Goal: Transaction & Acquisition: Purchase product/service

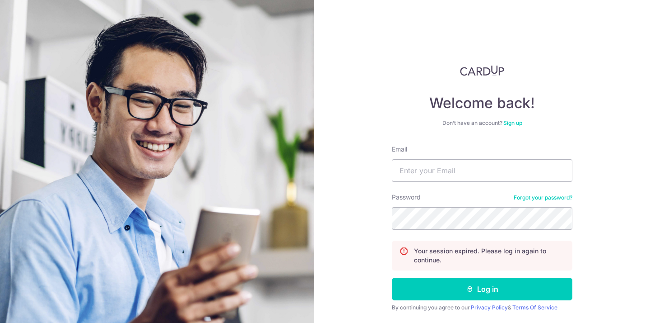
click at [420, 178] on input "Email" at bounding box center [482, 170] width 181 height 23
type input "[PERSON_NAME][EMAIL_ADDRESS][DOMAIN_NAME]"
click at [392, 277] on button "Log in" at bounding box center [482, 288] width 181 height 23
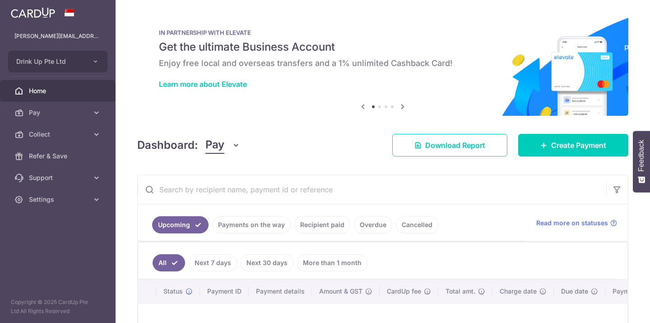
click at [324, 225] on link "Recipient paid" at bounding box center [323, 224] width 56 height 17
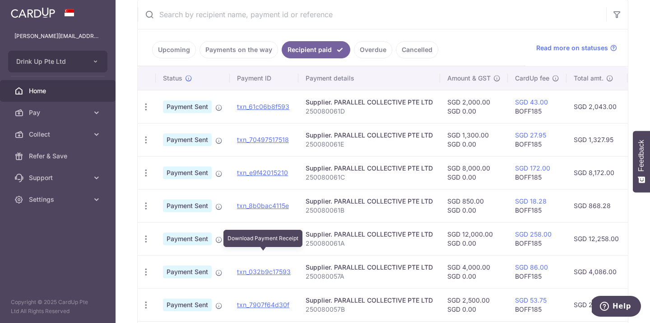
scroll to position [176, 0]
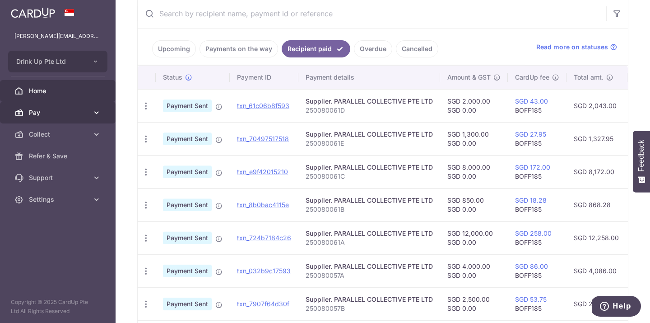
click at [36, 112] on span "Pay" at bounding box center [59, 112] width 60 height 9
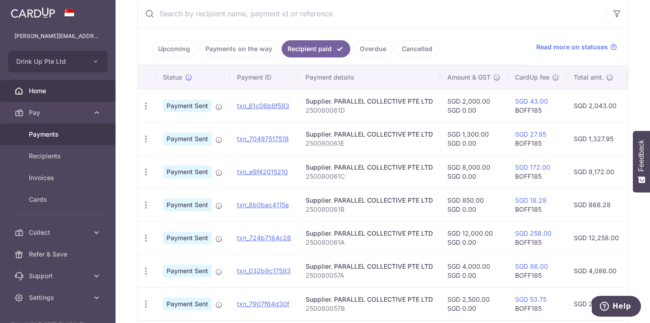
click at [38, 135] on span "Payments" at bounding box center [59, 134] width 60 height 9
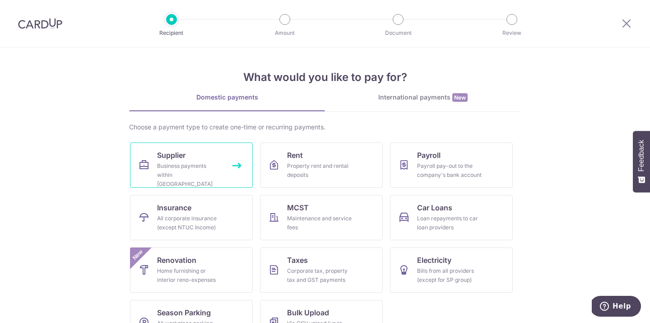
click at [202, 167] on div "Business payments within Singapore" at bounding box center [189, 174] width 65 height 27
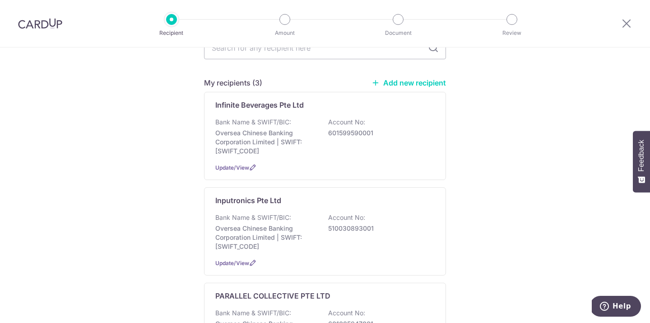
scroll to position [156, 0]
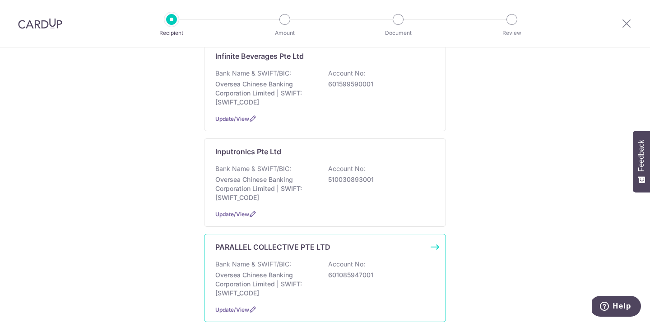
click at [255, 247] on div "PARALLEL COLLECTIVE PTE LTD Bank Name & SWIFT/BIC: Oversea Chinese Banking Corp…" at bounding box center [325, 278] width 242 height 88
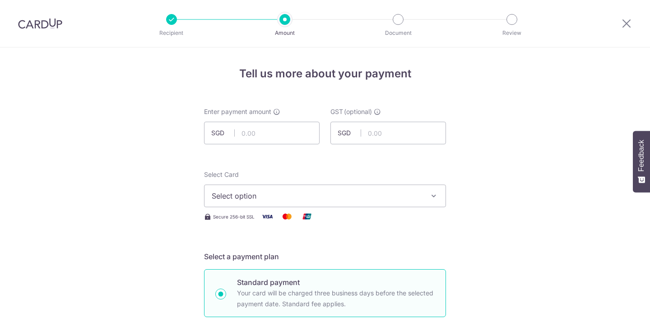
click at [275, 139] on input "text" at bounding box center [262, 133] width 116 height 23
type input "22,000.00"
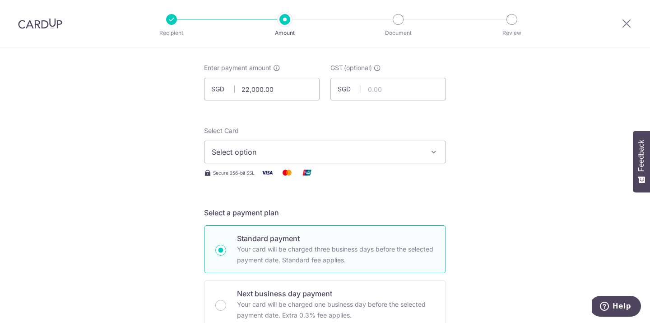
click at [229, 150] on span "Select option" at bounding box center [317, 151] width 210 height 11
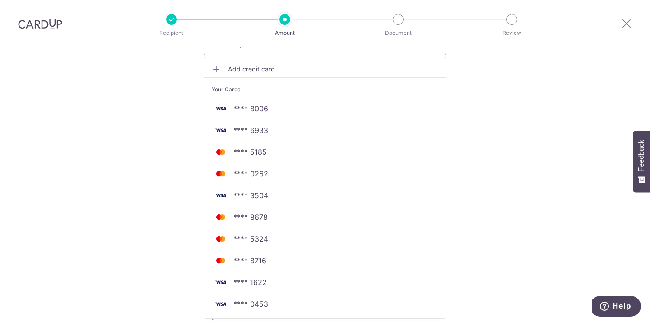
scroll to position [165, 0]
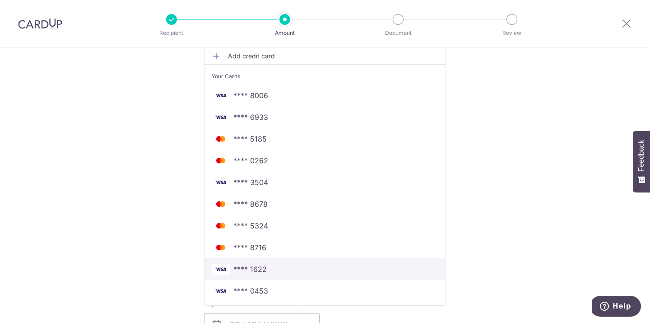
click at [258, 263] on span "**** 1622" at bounding box center [250, 268] width 33 height 11
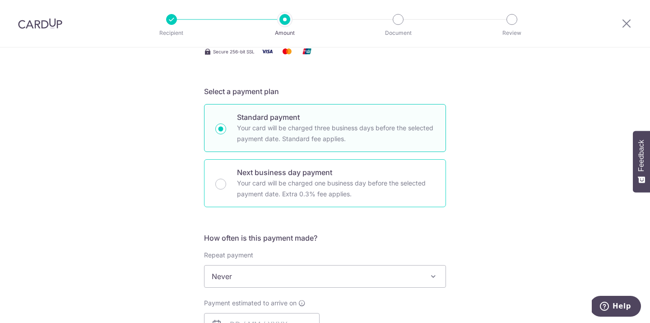
click at [222, 191] on div "Next business day payment Your card will be charged one business day before the…" at bounding box center [325, 183] width 242 height 48
radio input "false"
radio input "true"
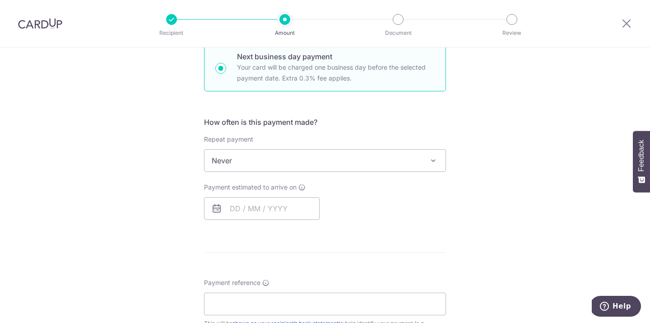
scroll to position [287, 0]
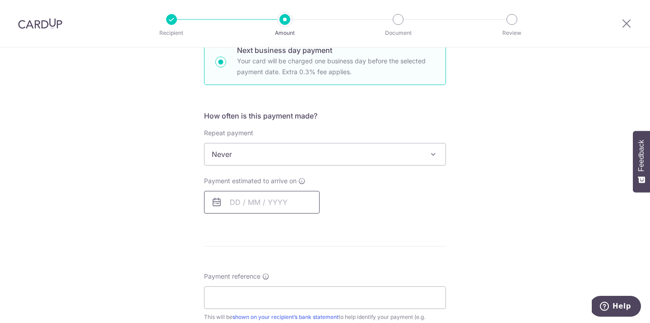
click at [229, 200] on input "text" at bounding box center [262, 202] width 116 height 23
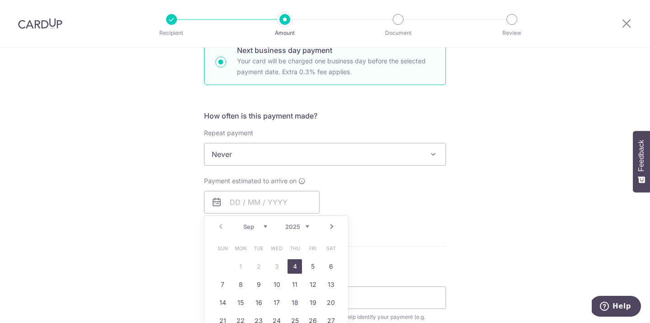
click at [294, 266] on link "4" at bounding box center [295, 266] width 14 height 14
type input "[DATE]"
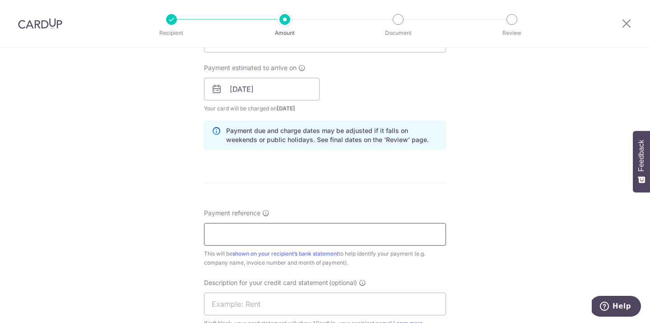
scroll to position [411, 0]
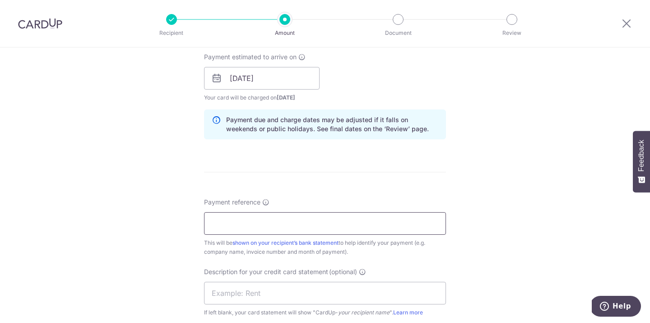
click at [264, 222] on input "Payment reference" at bounding box center [325, 223] width 242 height 23
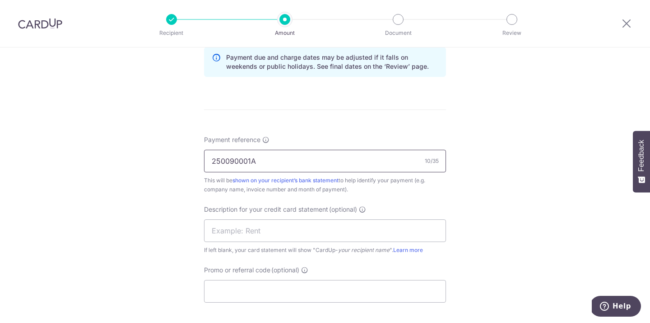
scroll to position [511, 0]
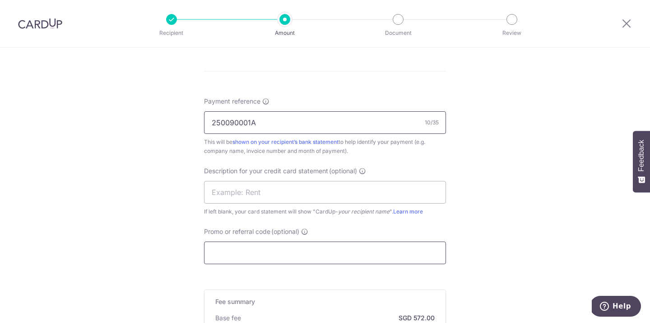
type input "250090001A"
click at [251, 253] on input "Promo or referral code (optional)" at bounding box center [325, 252] width 242 height 23
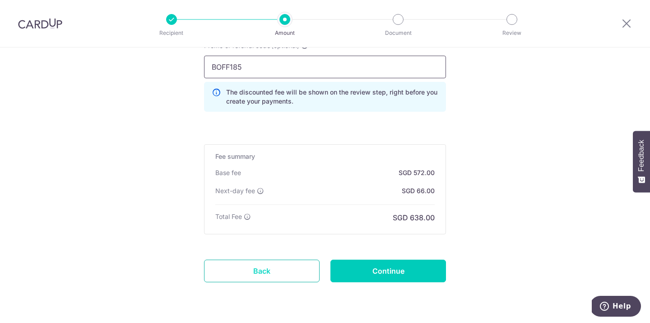
scroll to position [724, 0]
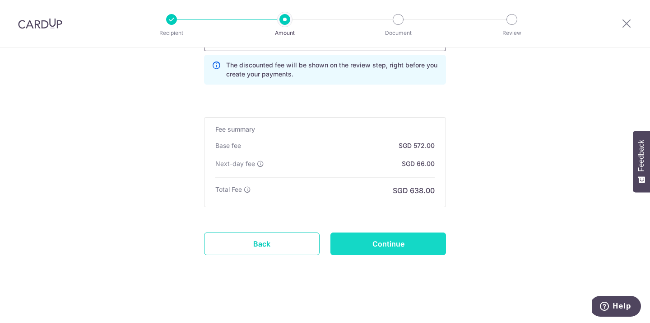
type input "BOFF185"
click at [380, 240] on input "Continue" at bounding box center [389, 243] width 116 height 23
type input "Create Schedule"
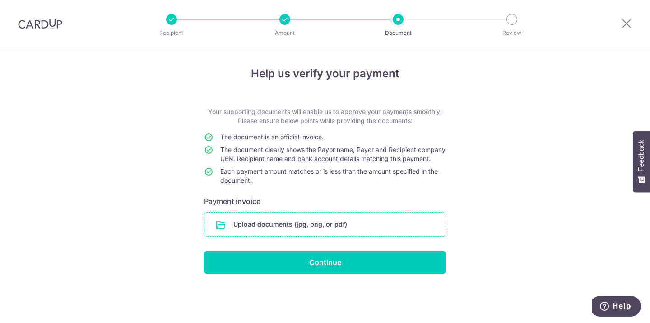
click at [233, 236] on input "file" at bounding box center [325, 223] width 241 height 23
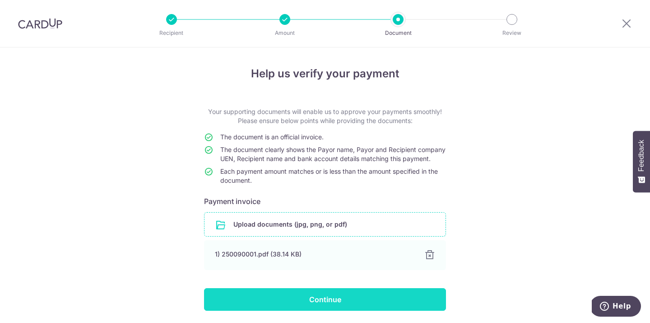
click at [369, 303] on input "Continue" at bounding box center [325, 299] width 242 height 23
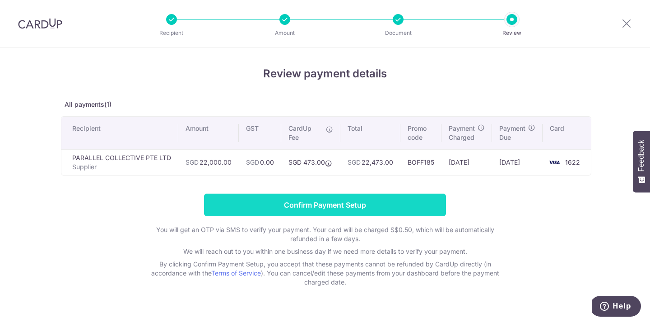
click at [278, 199] on input "Confirm Payment Setup" at bounding box center [325, 204] width 242 height 23
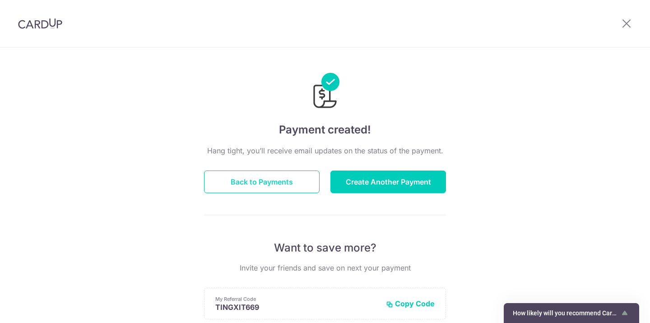
click at [278, 190] on button "Back to Payments" at bounding box center [262, 181] width 116 height 23
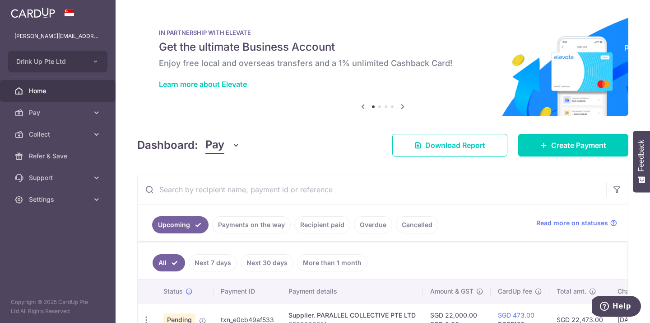
drag, startPoint x: 275, startPoint y: 316, endPoint x: 218, endPoint y: 318, distance: 56.9
click at [218, 318] on td "txn_e0cb49af533" at bounding box center [248, 319] width 68 height 33
copy td "txn_e0cb49af533"
